Goal: Check status: Check status

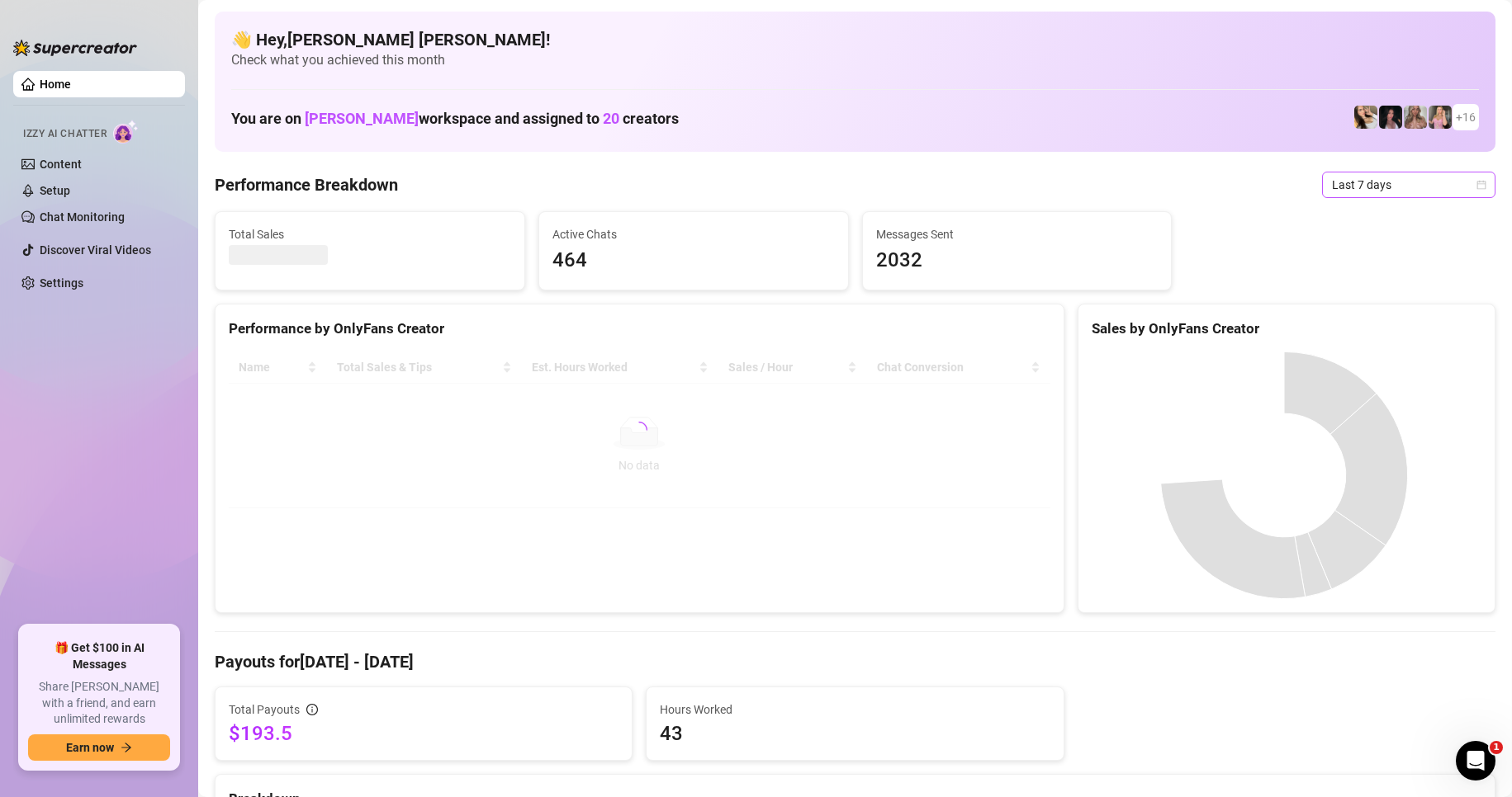
click at [1461, 188] on span "Last 7 days" at bounding box center [1408, 185] width 153 height 25
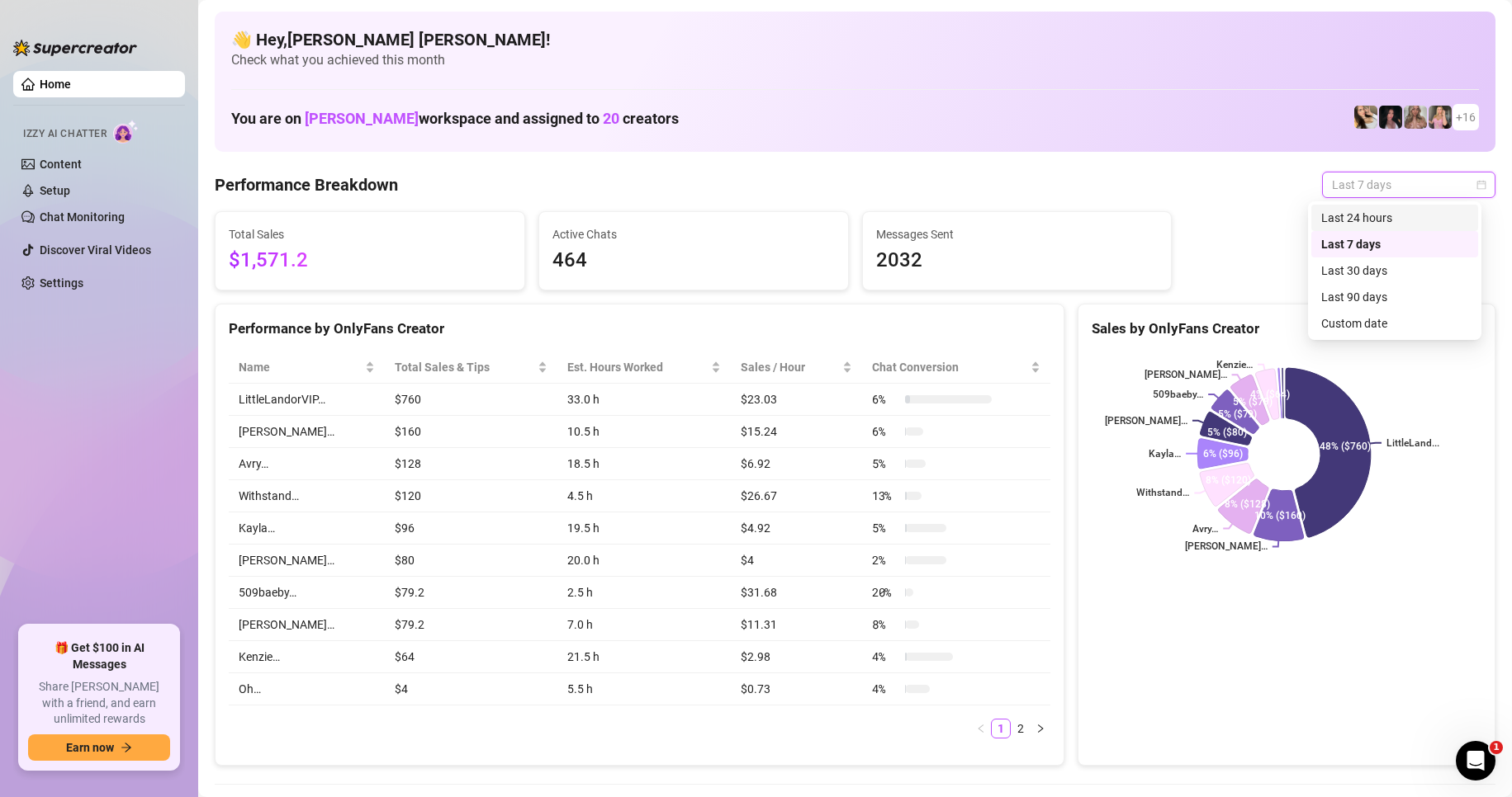
click at [1387, 214] on div "Last 24 hours" at bounding box center [1394, 217] width 147 height 18
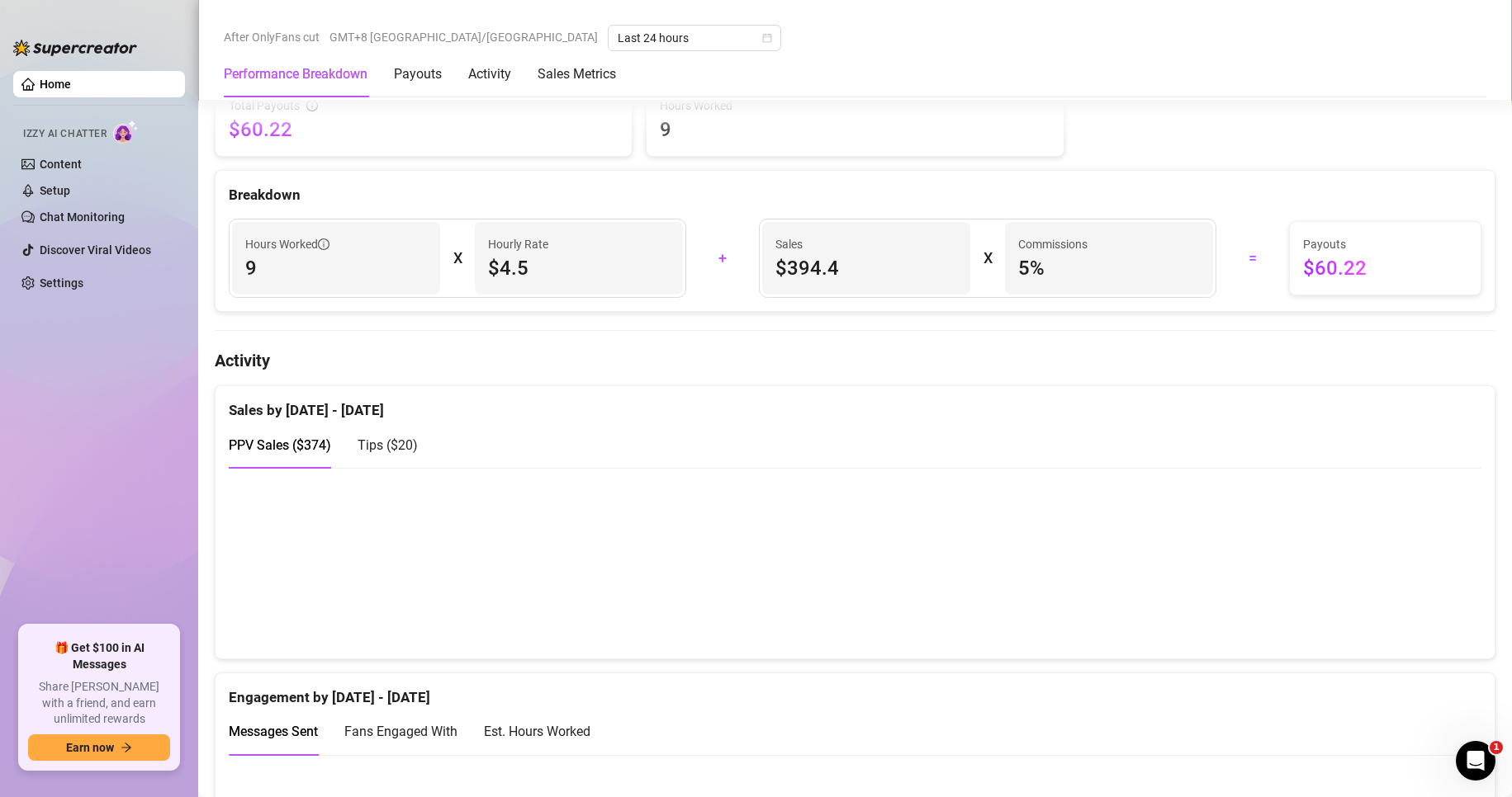
scroll to position [826, 0]
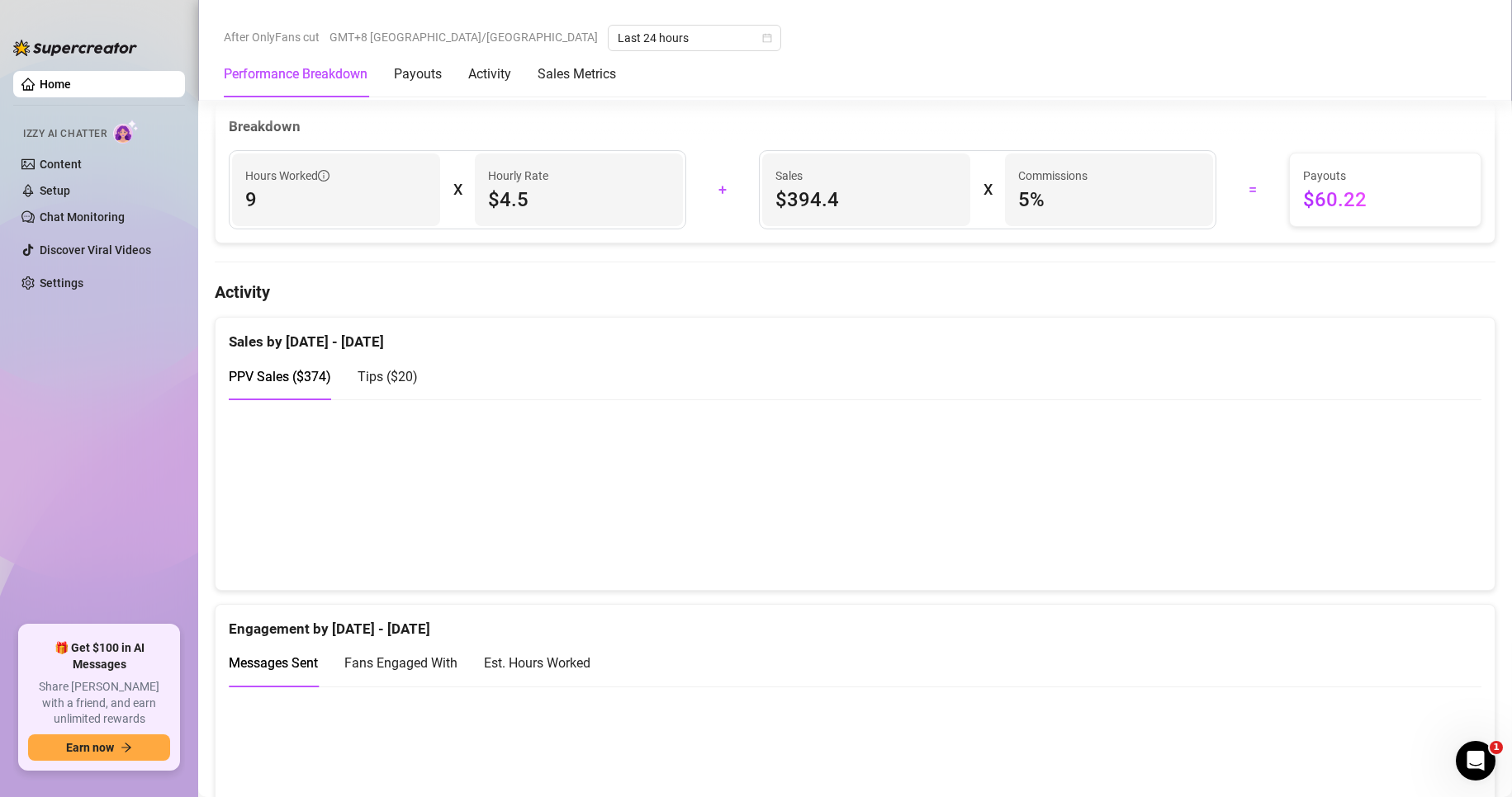
click at [391, 379] on span "Tips ( $20 )" at bounding box center [387, 376] width 60 height 15
click at [302, 384] on span "PPV Sales ( $374 )" at bounding box center [279, 376] width 102 height 15
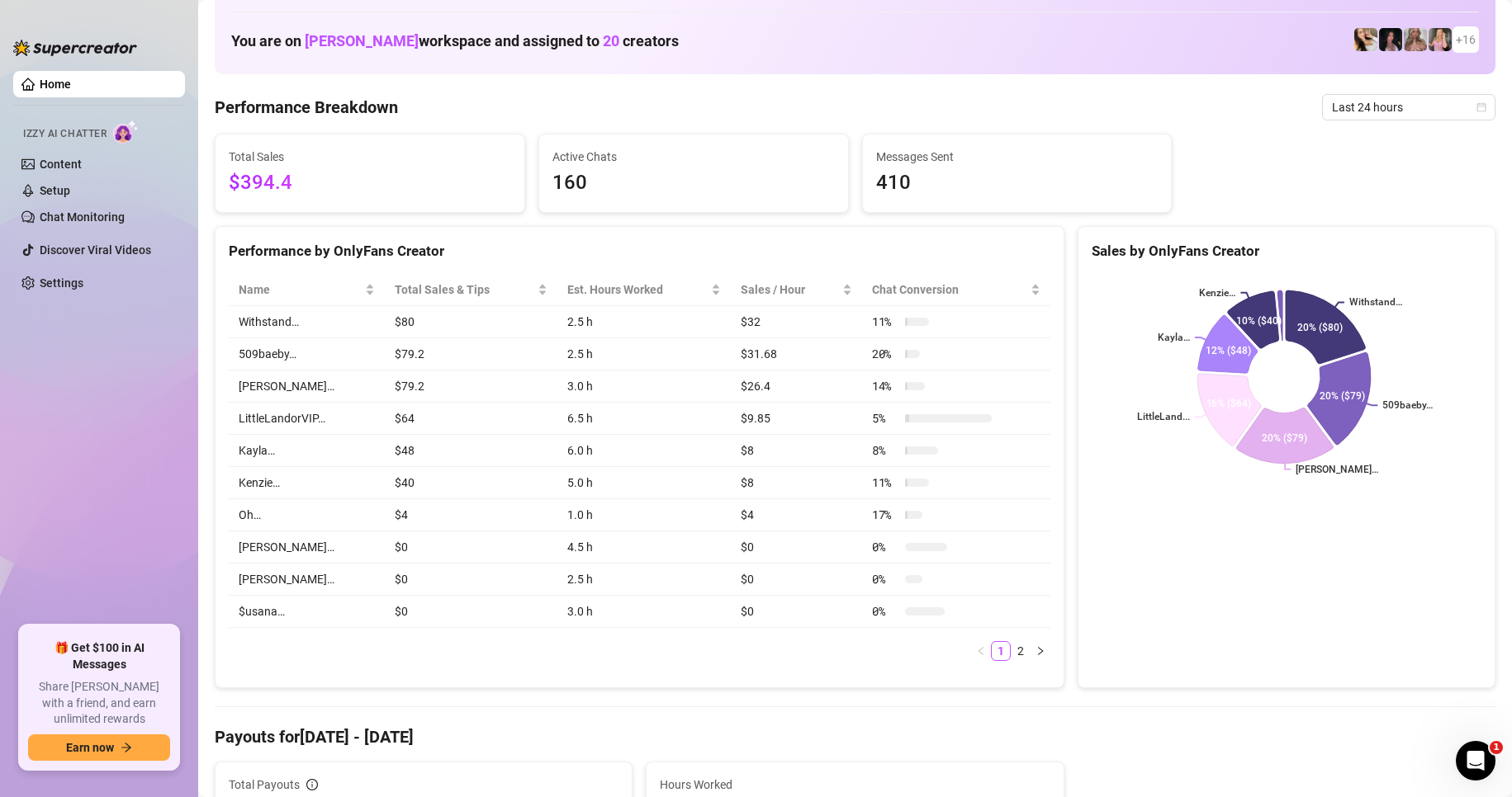
scroll to position [0, 0]
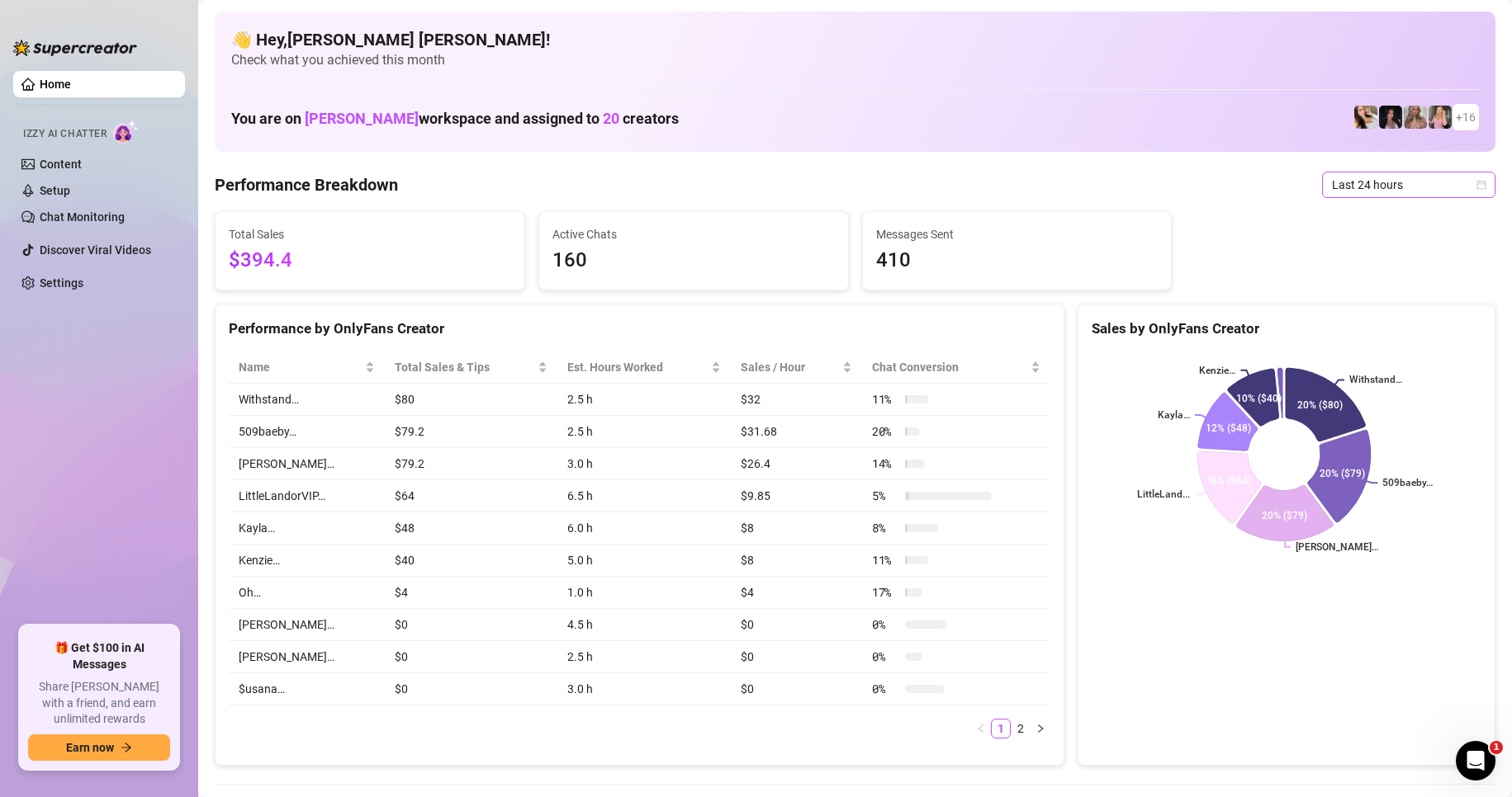
click at [1413, 182] on span "Last 24 hours" at bounding box center [1408, 185] width 153 height 25
click at [1389, 269] on div "Last 30 days" at bounding box center [1394, 270] width 147 height 18
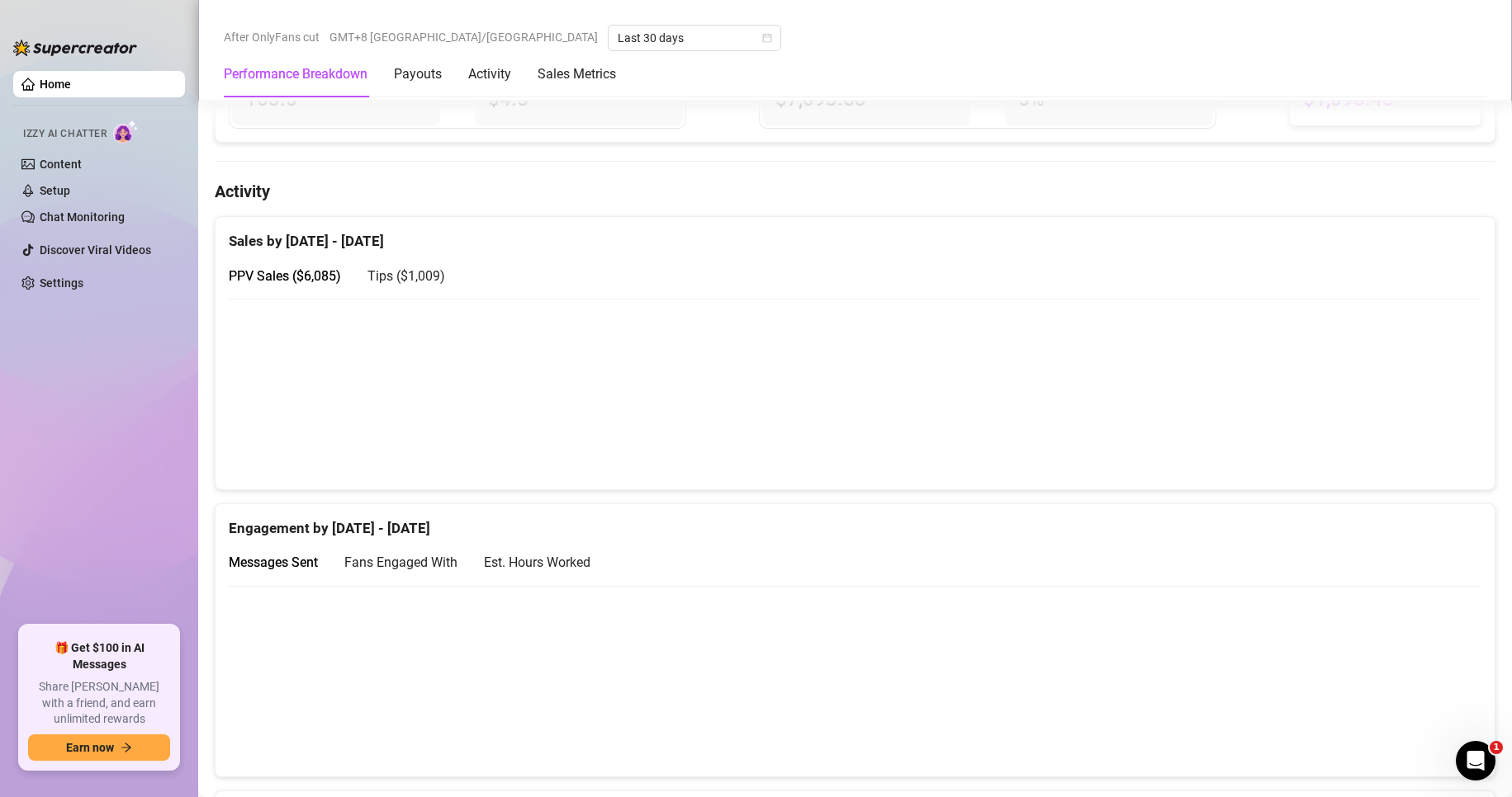
scroll to position [1086, 0]
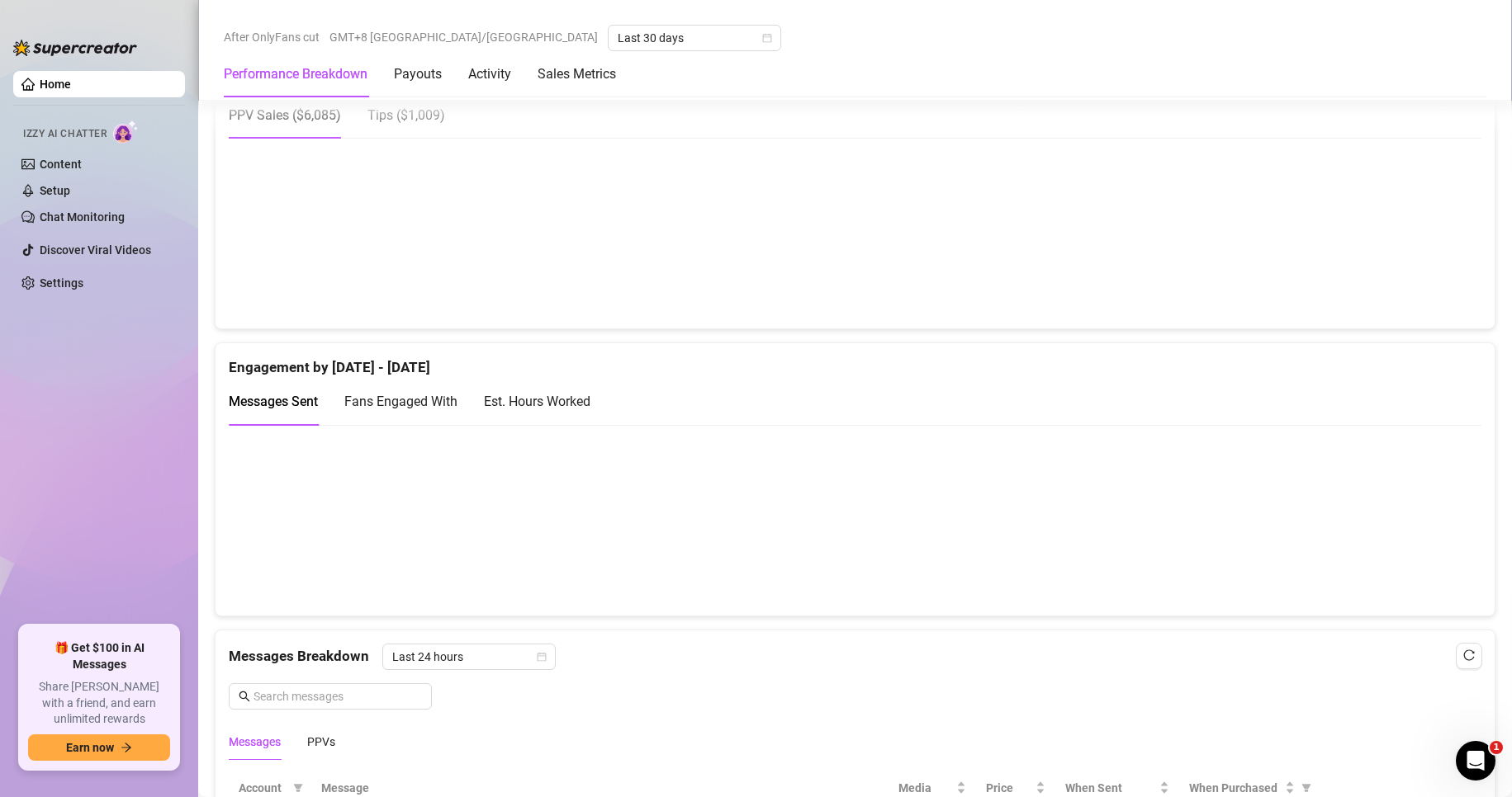
click at [395, 123] on span "Tips ( $1,009 )" at bounding box center [406, 115] width 77 height 15
click at [312, 123] on span "PPV Sales ( $6,085 )" at bounding box center [285, 115] width 112 height 15
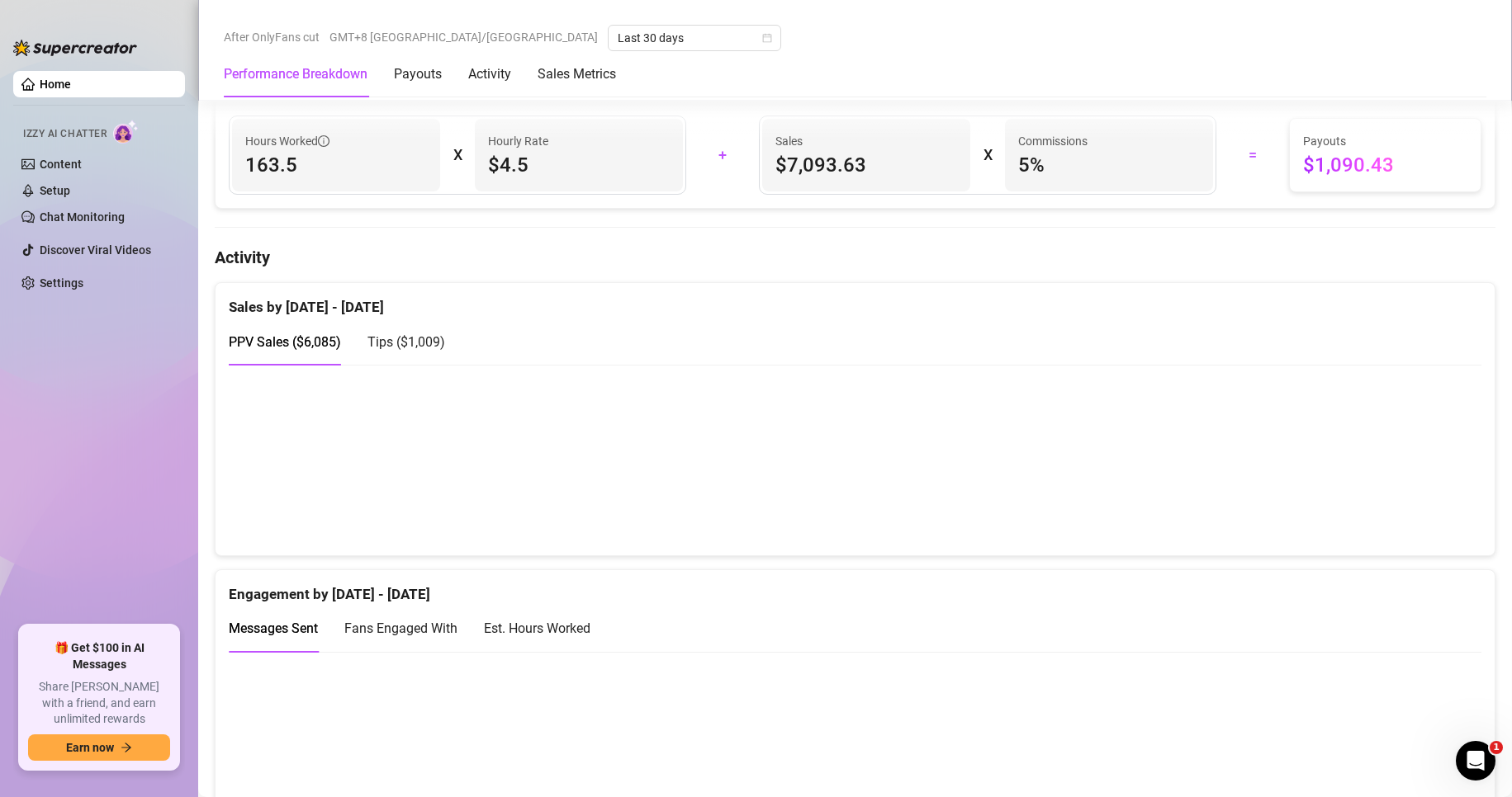
scroll to position [1005, 0]
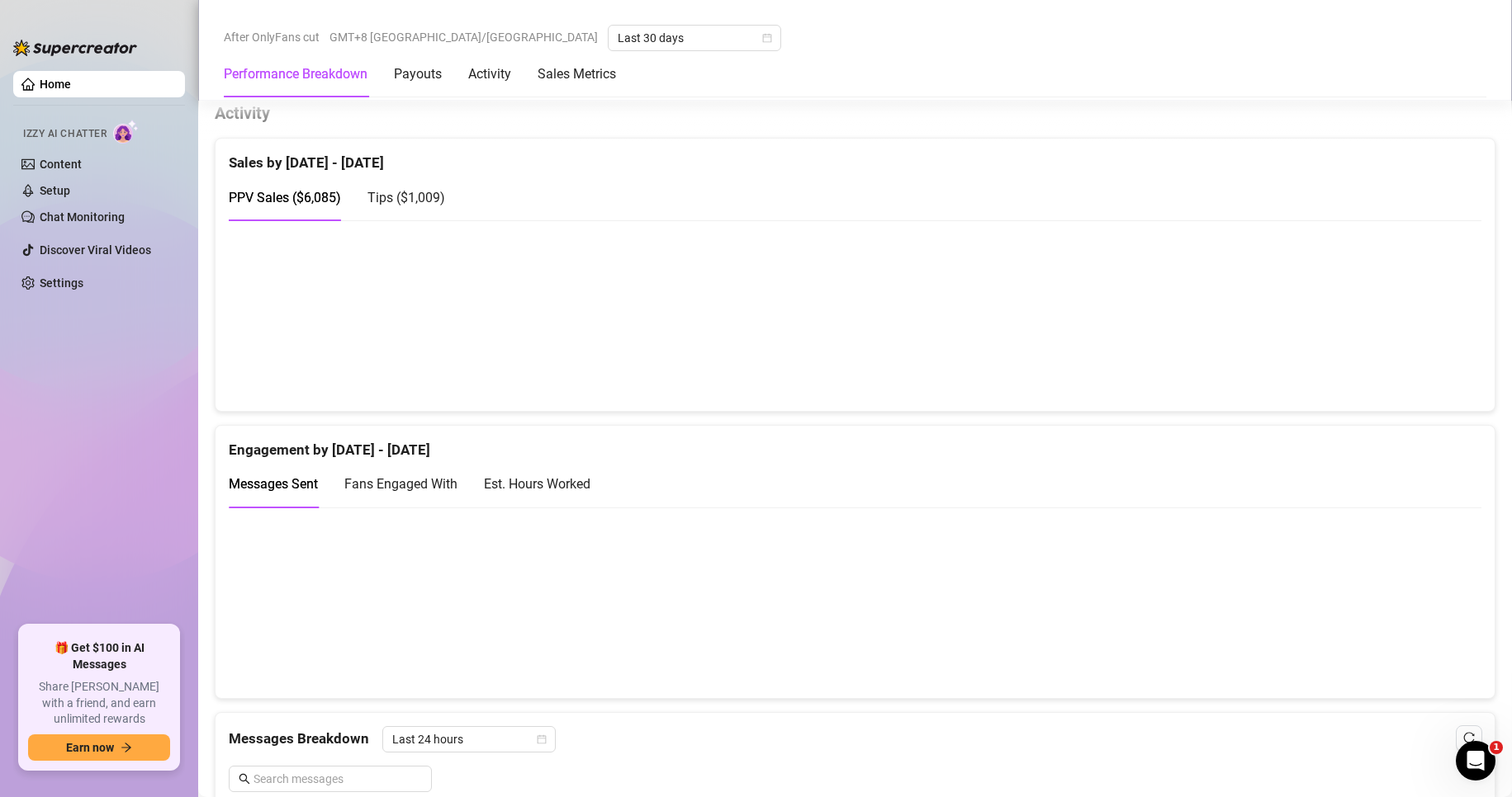
click at [582, 485] on div "Est. Hours Worked" at bounding box center [537, 484] width 107 height 21
click at [429, 491] on span "Fans Engaged With" at bounding box center [400, 484] width 113 height 15
click at [288, 491] on span "Messages Sent" at bounding box center [273, 484] width 90 height 15
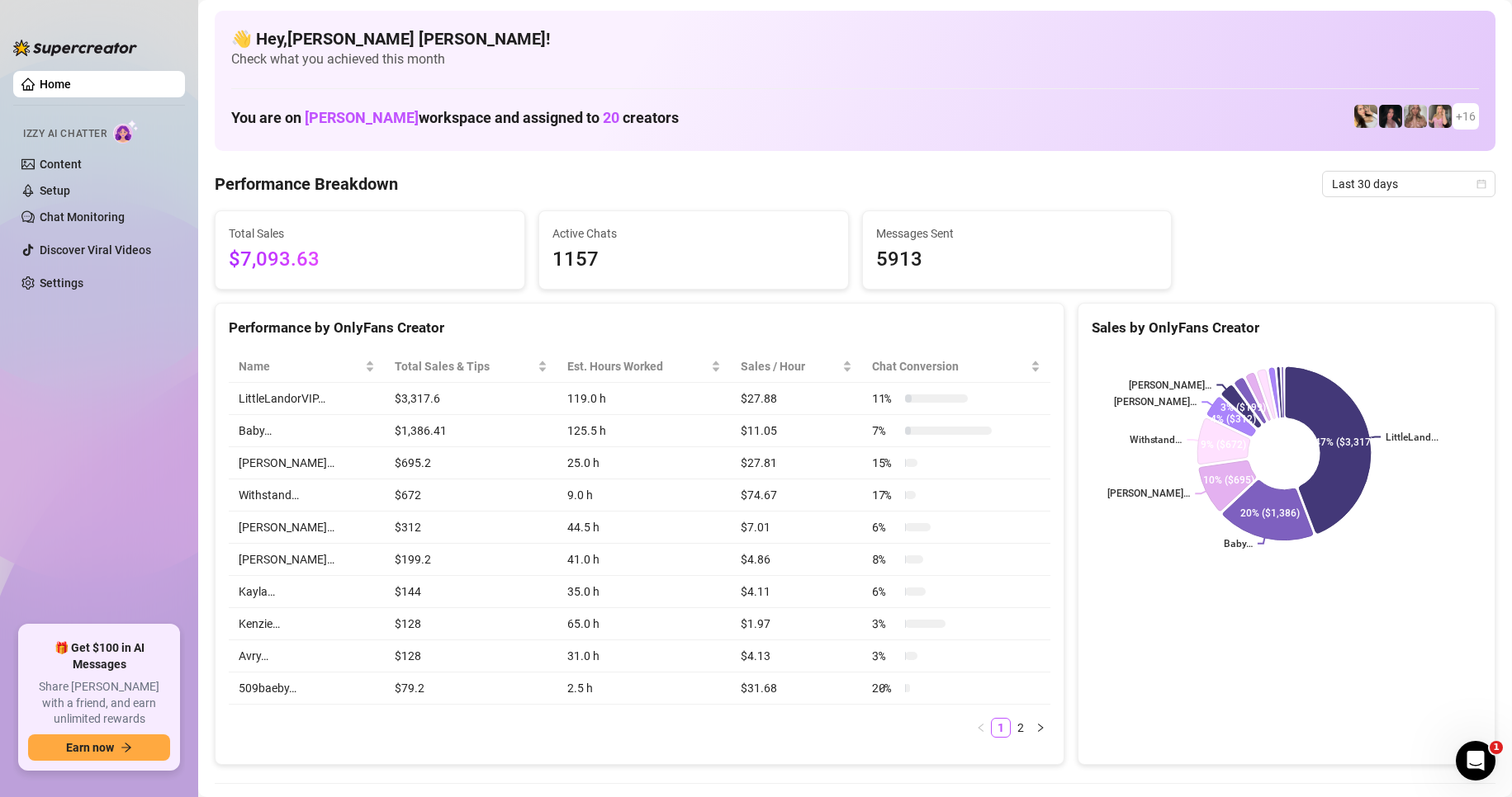
scroll to position [0, 0]
